Goal: Obtain resource: Obtain resource

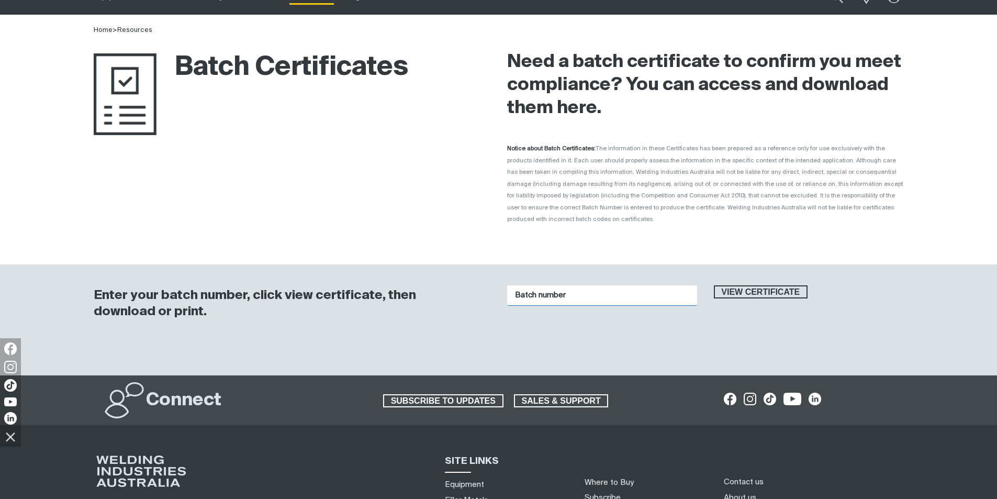
click at [574, 285] on input "Batch number" at bounding box center [602, 295] width 190 height 20
click at [563, 285] on input "Batch number" at bounding box center [602, 295] width 190 height 20
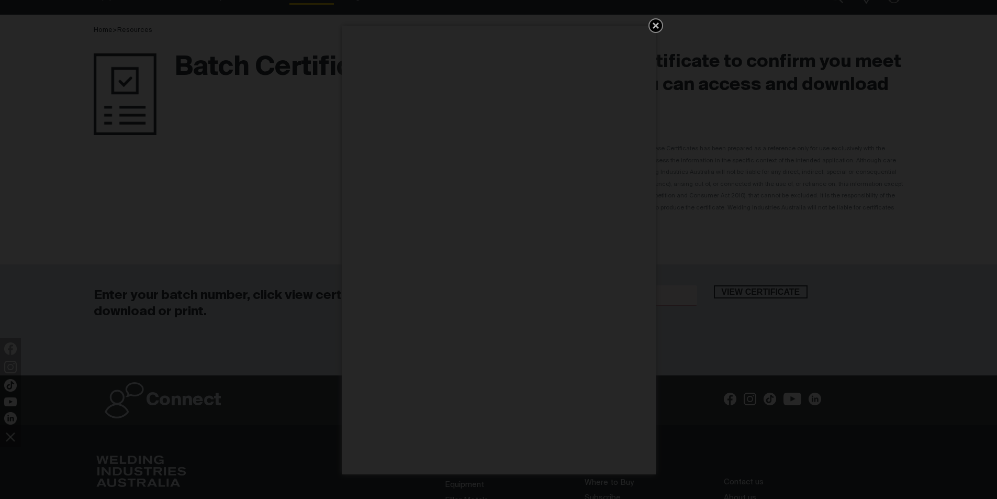
click at [655, 24] on icon "Get 5 WIA Welding Guides Free!" at bounding box center [656, 26] width 6 height 6
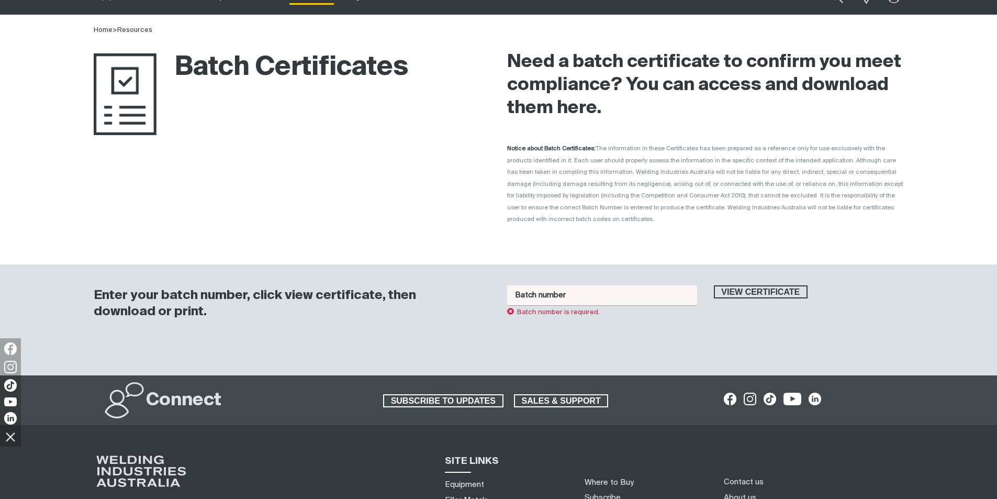
click at [547, 285] on input "Batch number" at bounding box center [602, 295] width 190 height 20
click at [777, 285] on span "View certificate" at bounding box center [761, 292] width 92 height 14
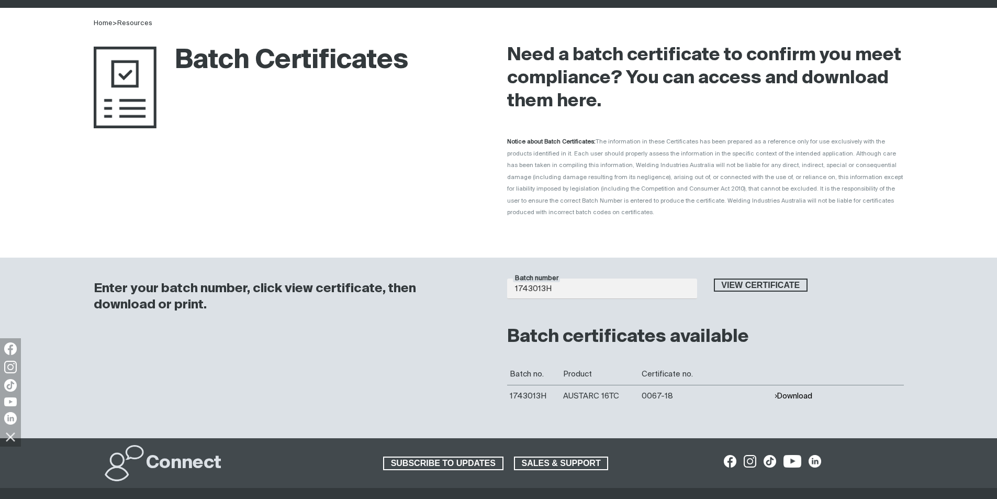
scroll to position [105, 0]
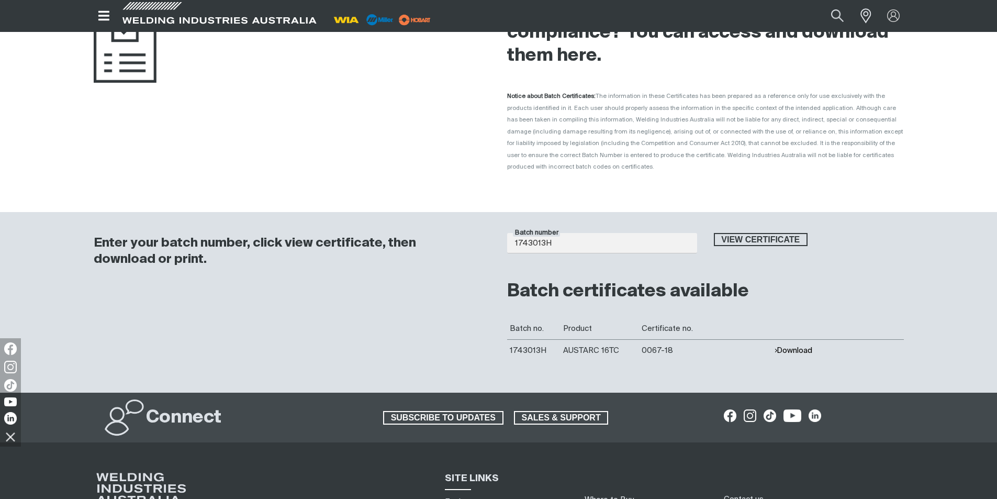
click at [795, 346] on button "Download" at bounding box center [793, 350] width 38 height 9
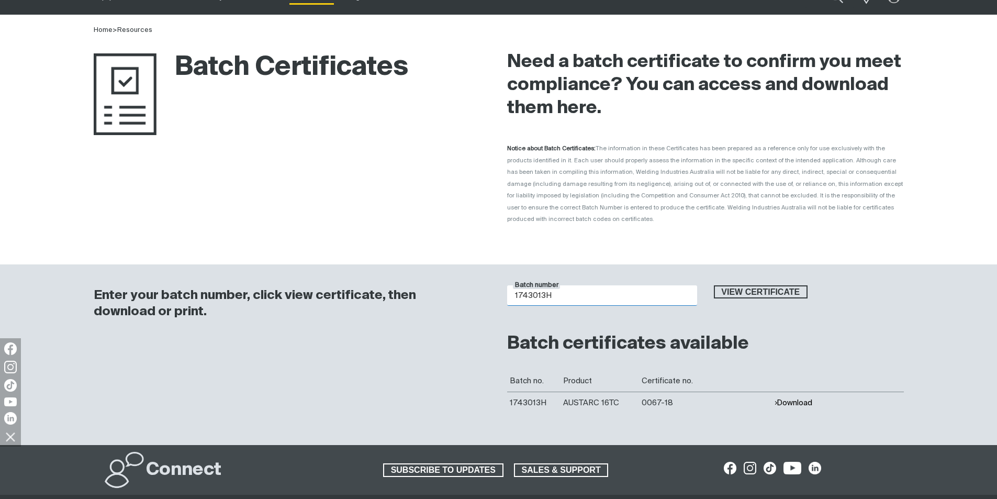
click at [553, 285] on input "1743013H" at bounding box center [602, 295] width 190 height 20
click at [714, 285] on button "View certificate" at bounding box center [761, 292] width 94 height 14
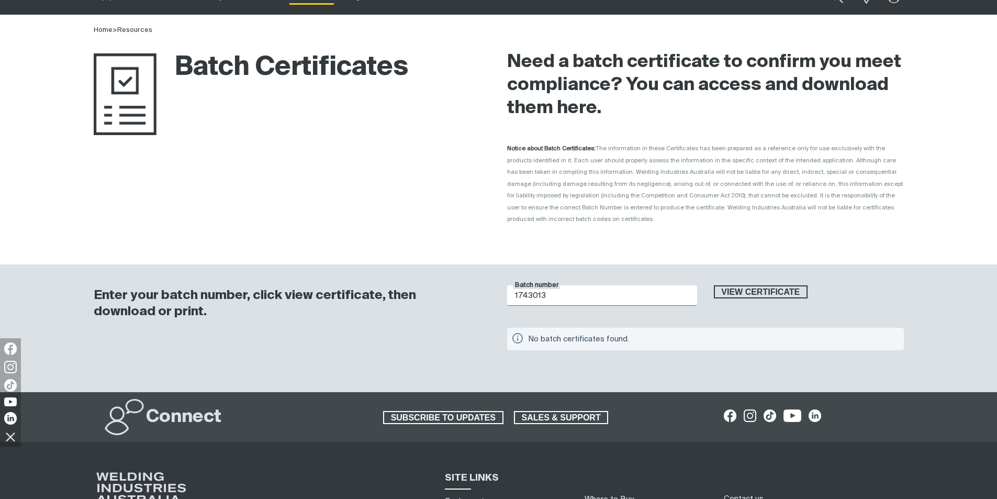
click at [557, 285] on input "1743013" at bounding box center [602, 295] width 190 height 20
type input "1743013H"
click at [714, 285] on button "View certificate" at bounding box center [761, 292] width 94 height 14
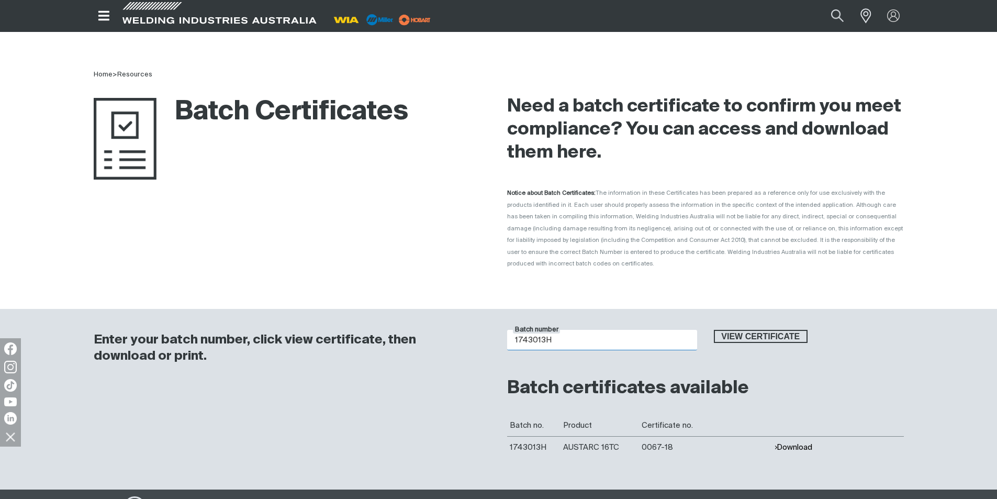
scroll to position [0, 0]
